Goal: Task Accomplishment & Management: Use online tool/utility

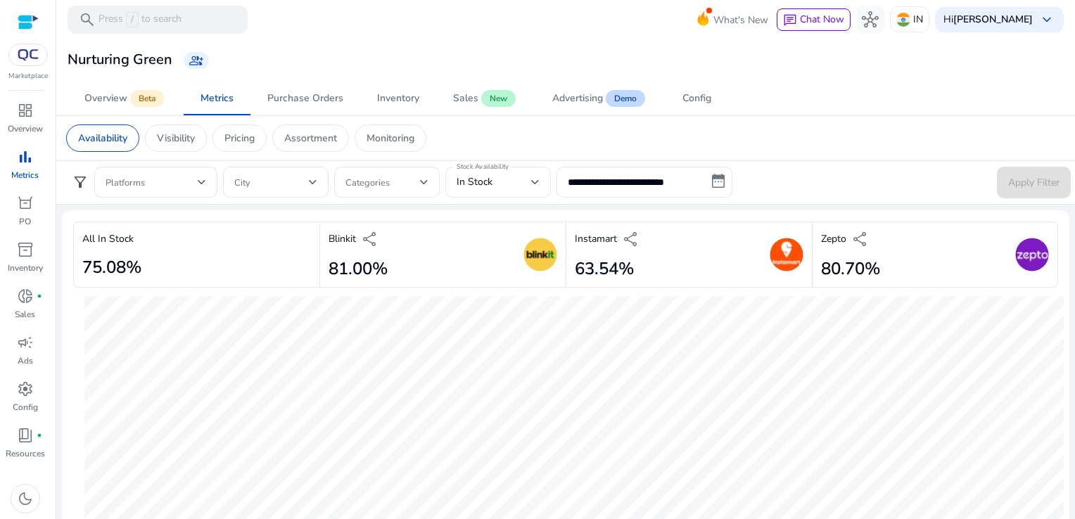
scroll to position [844, 0]
click at [609, 182] on input "**********" at bounding box center [645, 182] width 176 height 31
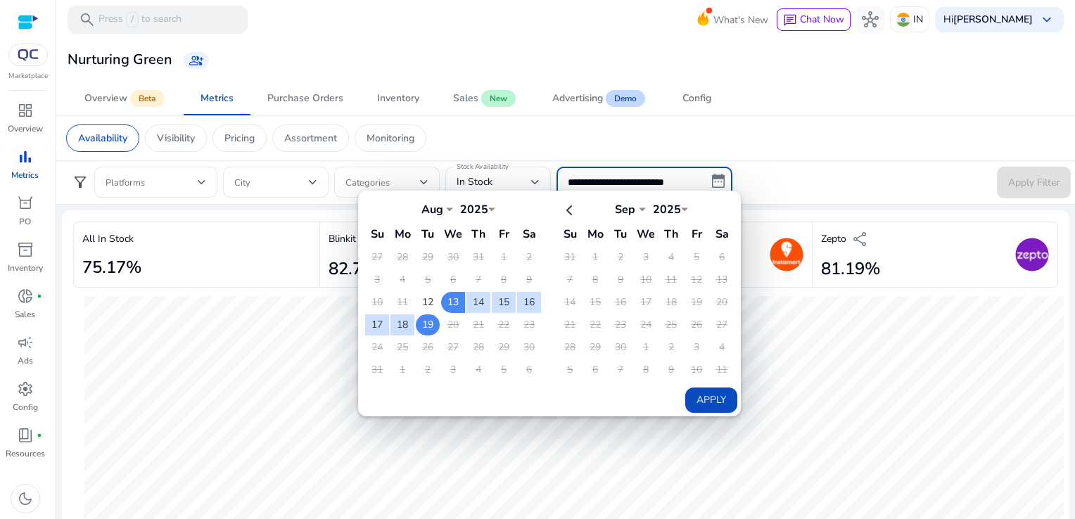
click at [424, 328] on td "19" at bounding box center [428, 325] width 24 height 21
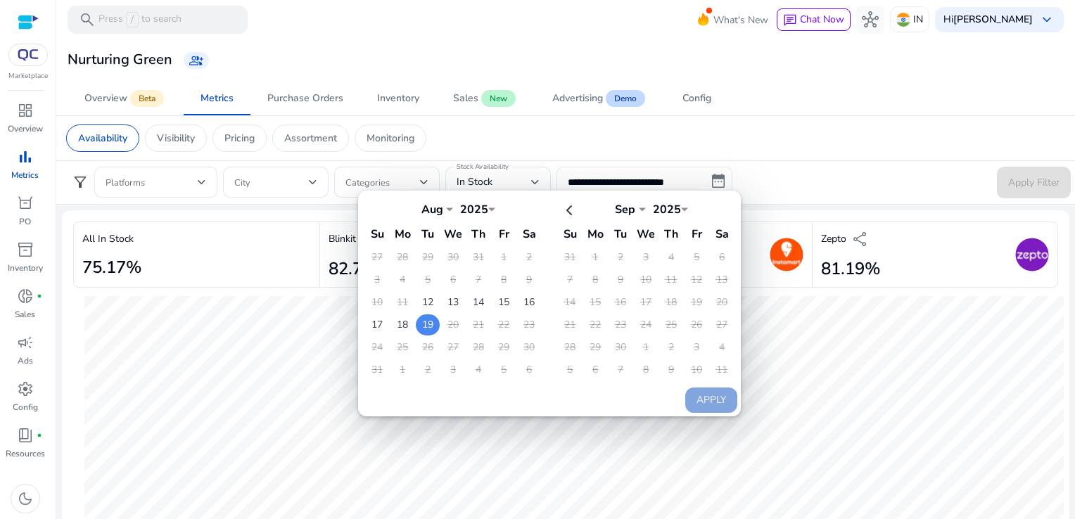
click at [424, 328] on td "19" at bounding box center [428, 325] width 24 height 21
click at [714, 399] on button "Apply" at bounding box center [711, 400] width 52 height 25
type input "**********"
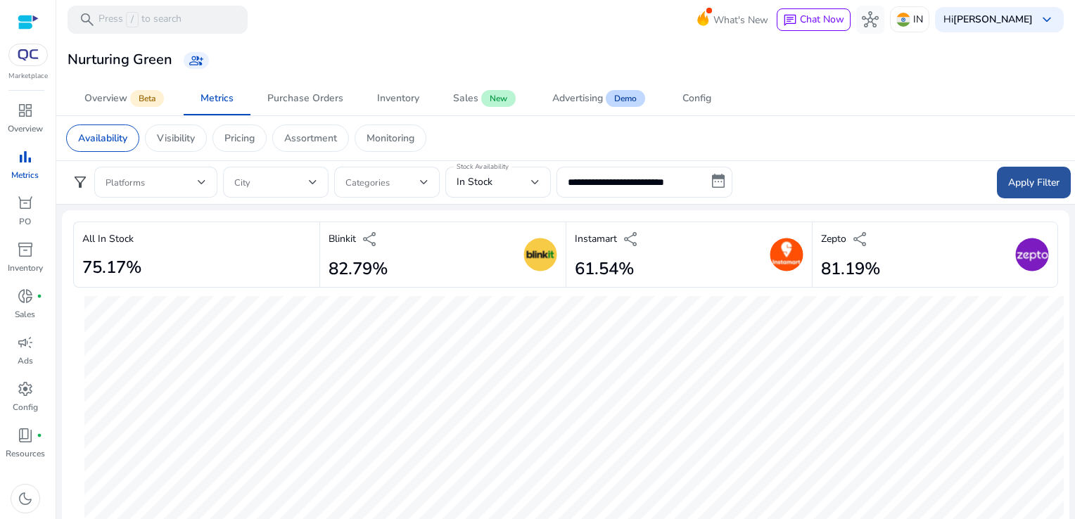
click at [1027, 184] on span "Apply Filter" at bounding box center [1033, 182] width 51 height 15
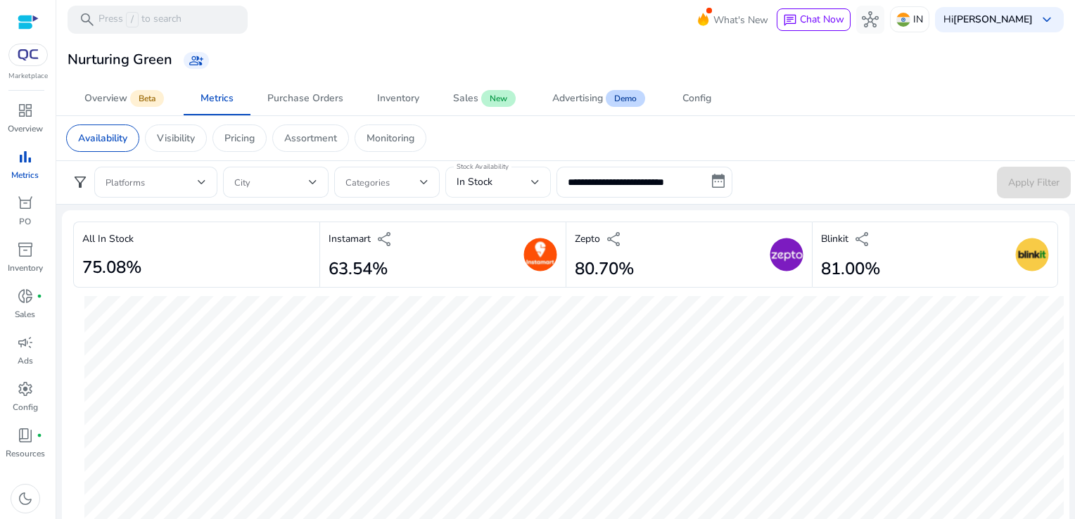
click at [515, 190] on div "In Stock" at bounding box center [498, 182] width 83 height 31
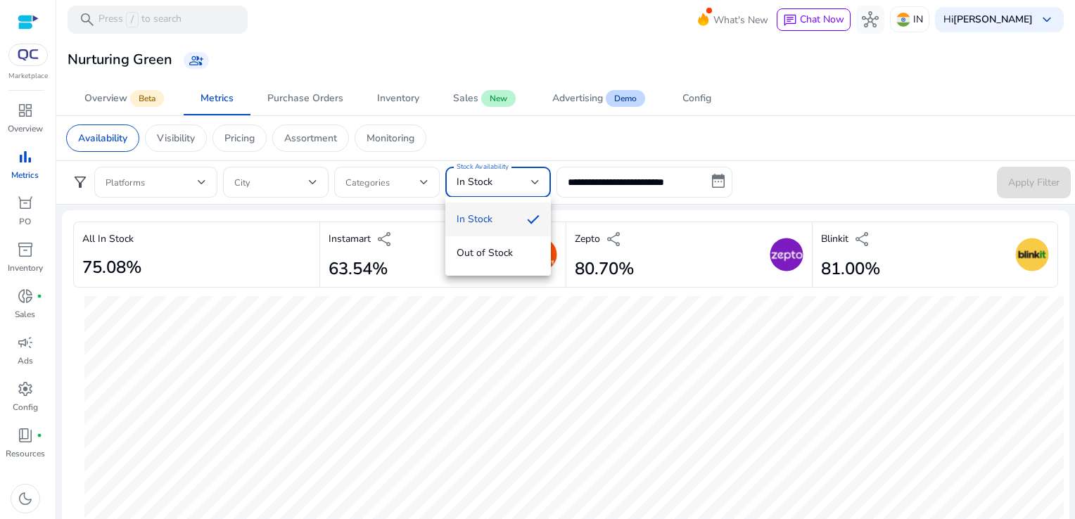
click at [577, 210] on div at bounding box center [537, 259] width 1075 height 519
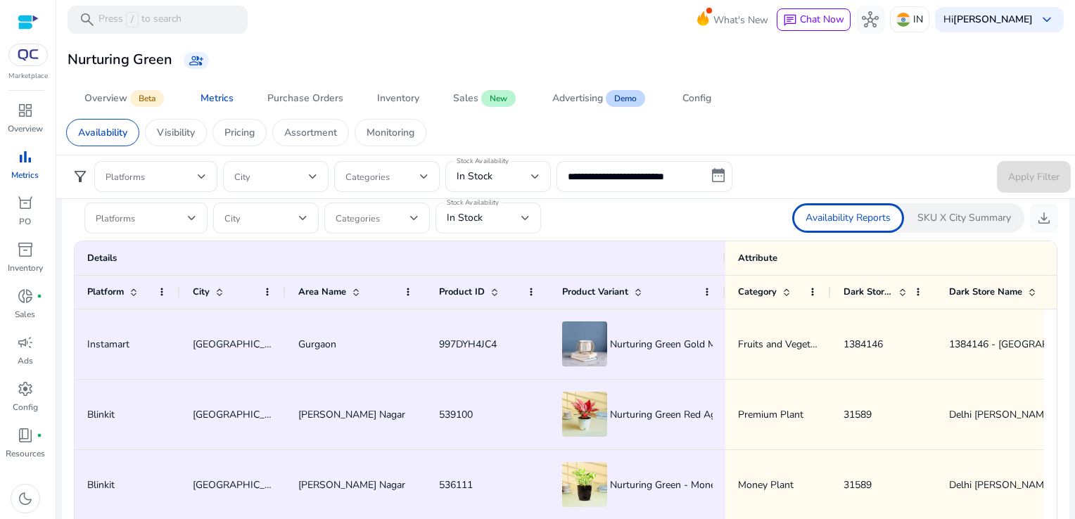
scroll to position [866, 0]
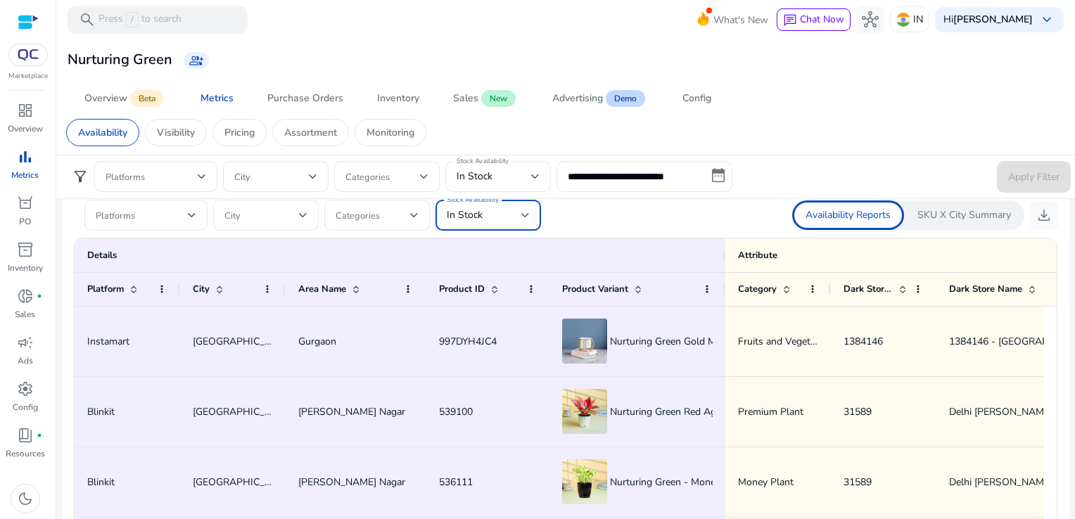
click at [512, 220] on div "In Stock" at bounding box center [484, 215] width 75 height 15
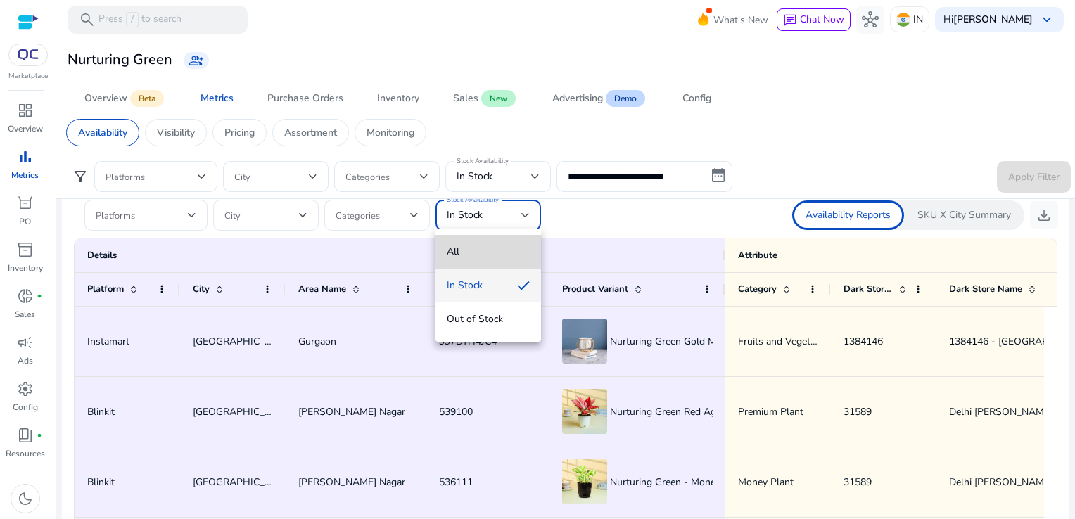
click at [498, 243] on mat-option "All" at bounding box center [489, 252] width 106 height 34
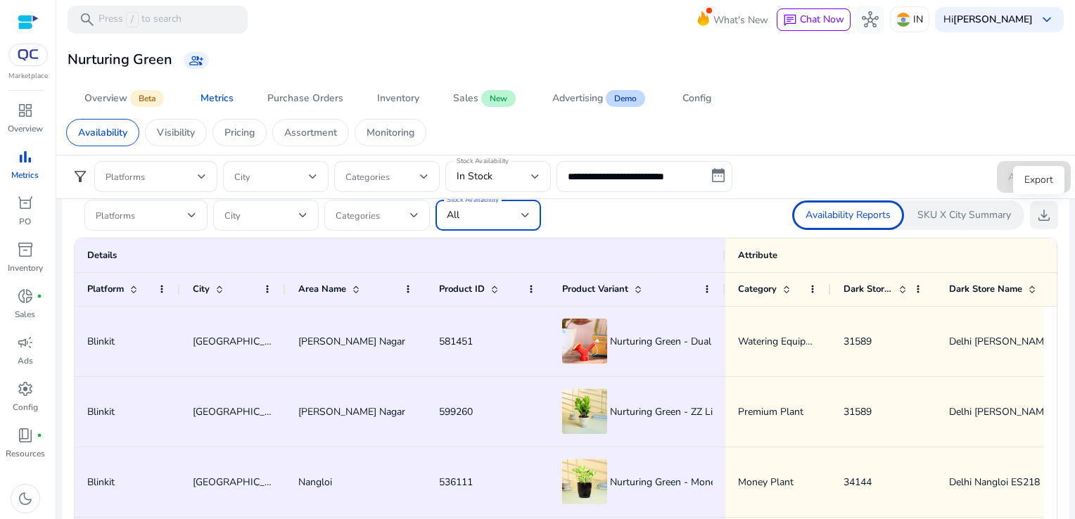
click at [1040, 220] on span "download" at bounding box center [1044, 215] width 17 height 17
